Goal: Task Accomplishment & Management: Manage account settings

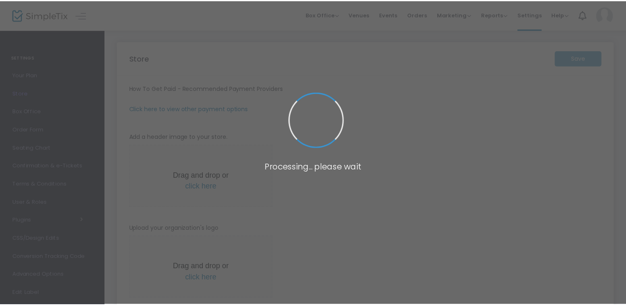
scroll to position [33, 0]
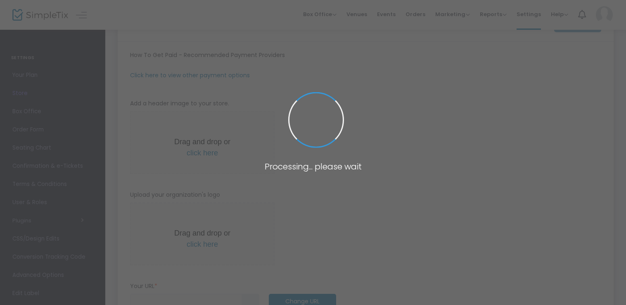
type input "[URL]"
type input "[EMAIL_ADDRESS][DOMAIN_NAME]"
radio input "true"
type input "Kingvention"
type input "000000"
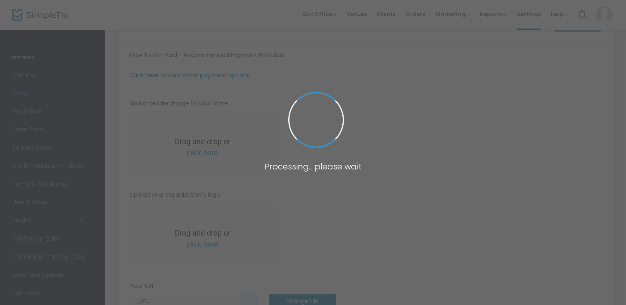
type input "[EMAIL_ADDRESS][DOMAIN_NAME]"
type input "[DOMAIN_NAME][URL]"
type input "kingvention"
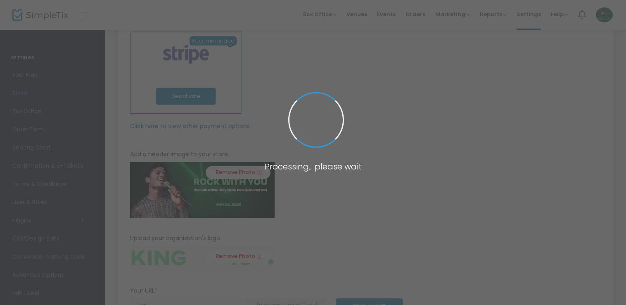
scroll to position [0, 0]
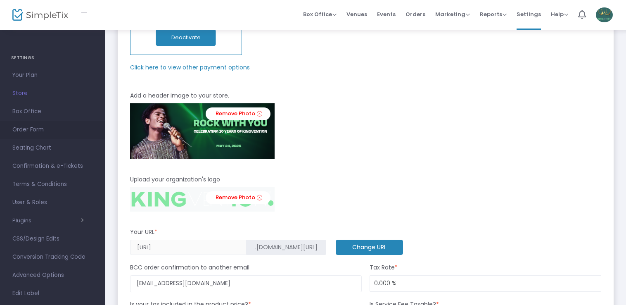
click at [26, 129] on span "Order Form" at bounding box center [52, 129] width 80 height 11
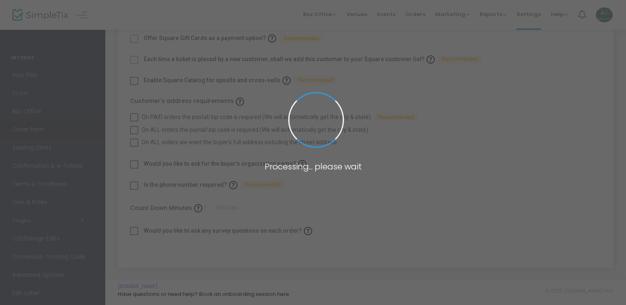
scroll to position [52, 0]
type input "20"
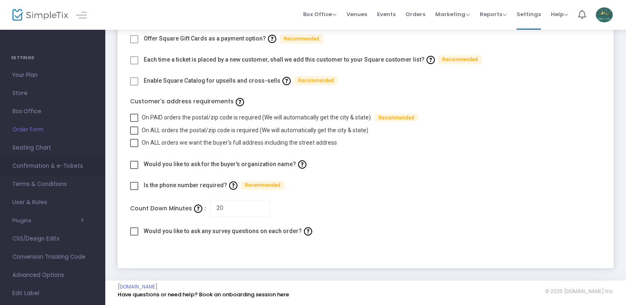
click at [33, 165] on span "Confirmation & e-Tickets" at bounding box center [52, 166] width 80 height 11
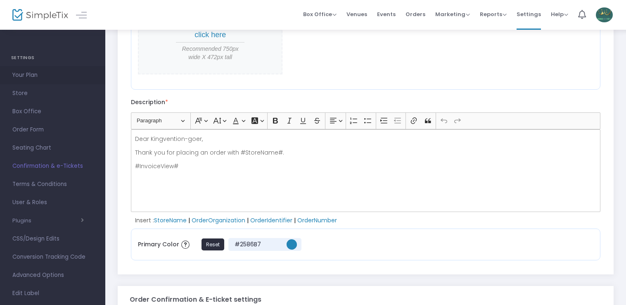
scroll to position [155, 0]
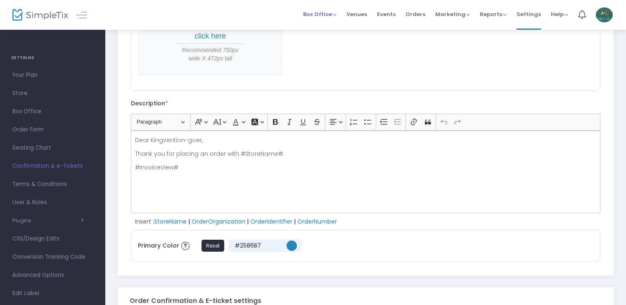
click at [320, 14] on span "Box Office" at bounding box center [319, 14] width 33 height 8
click at [324, 29] on li "Sell Tickets" at bounding box center [332, 28] width 59 height 16
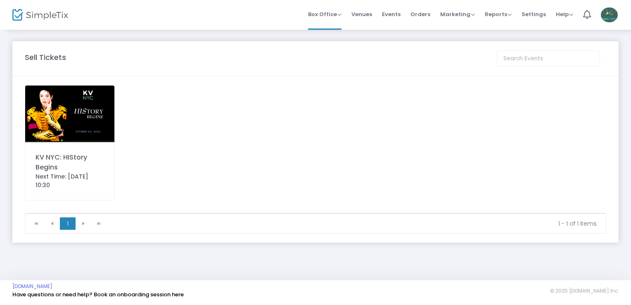
click at [73, 121] on img at bounding box center [69, 113] width 89 height 57
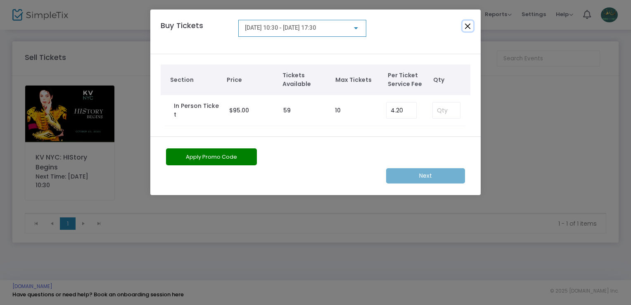
click at [466, 26] on button "Close" at bounding box center [467, 26] width 11 height 11
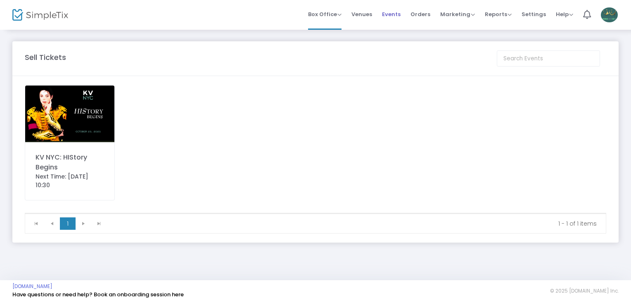
click at [396, 14] on span "Events" at bounding box center [391, 14] width 19 height 21
